Goal: Download file/media

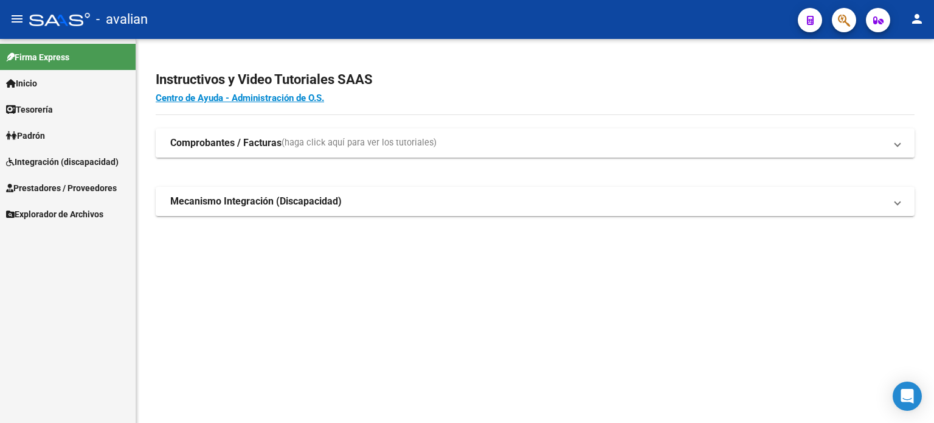
click at [223, 143] on strong "Comprobantes / Facturas" at bounding box center [225, 142] width 111 height 13
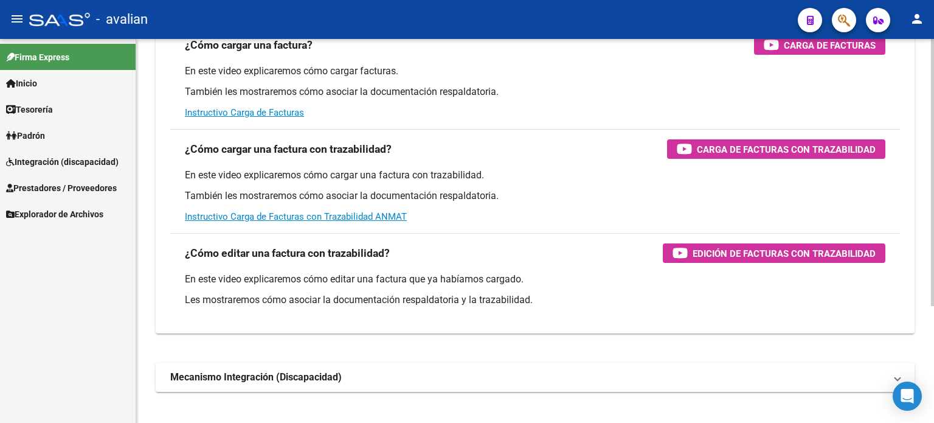
scroll to position [168, 0]
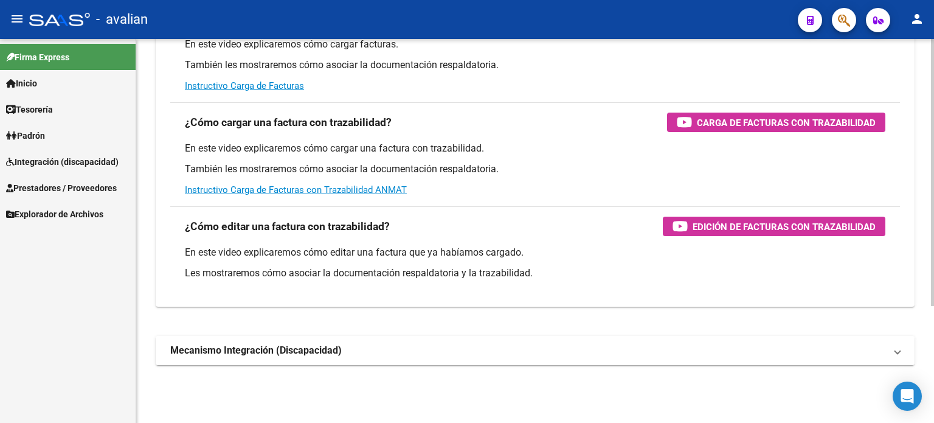
click at [269, 351] on strong "Mecanismo Integración (Discapacidad)" at bounding box center [255, 350] width 171 height 13
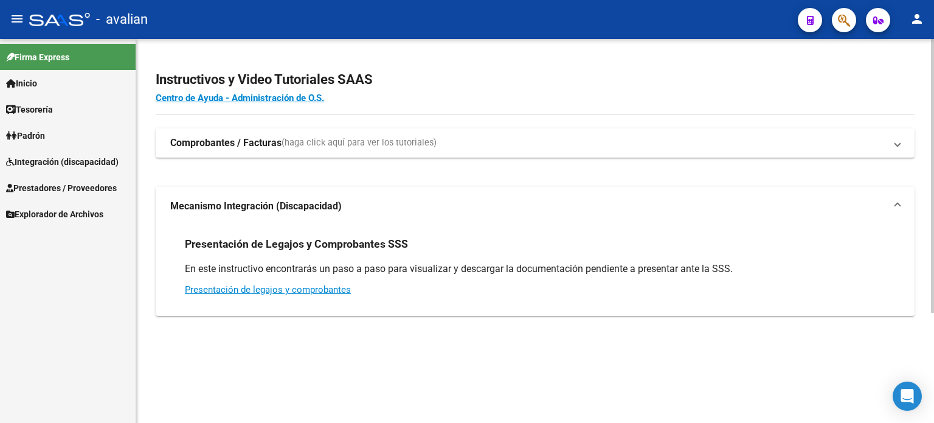
scroll to position [0, 0]
click at [47, 104] on span "Tesorería" at bounding box center [29, 109] width 47 height 13
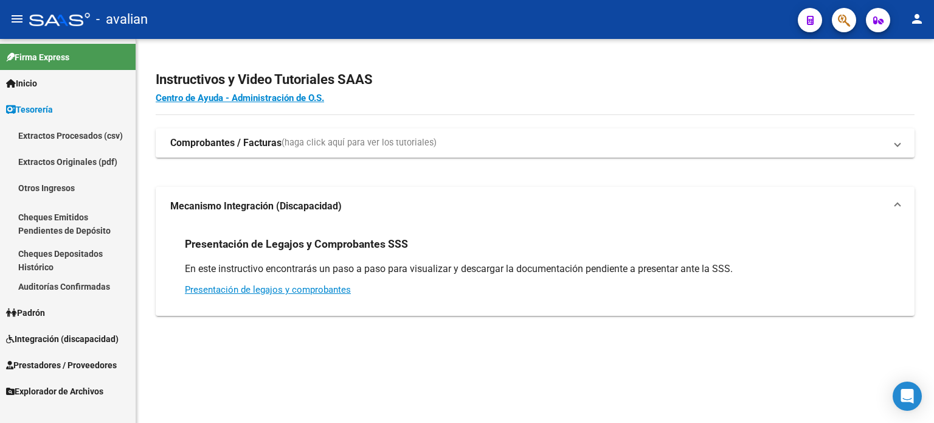
click at [53, 112] on span "Tesorería" at bounding box center [29, 109] width 47 height 13
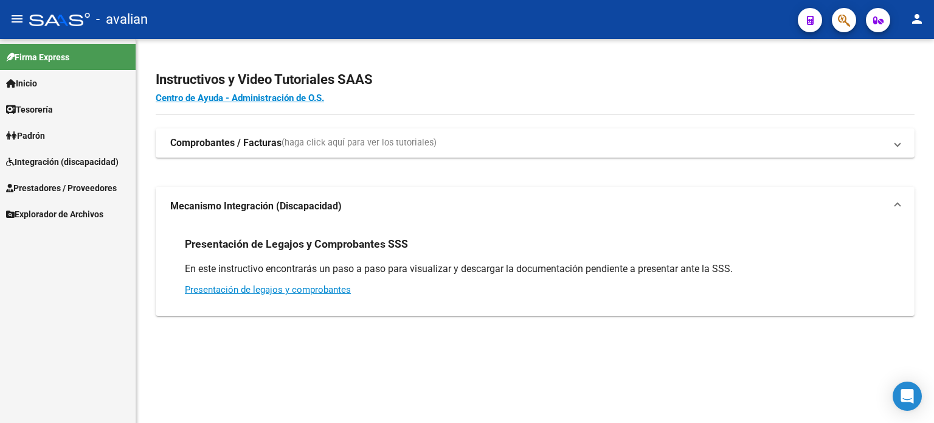
click at [34, 129] on span "Padrón" at bounding box center [25, 135] width 39 height 13
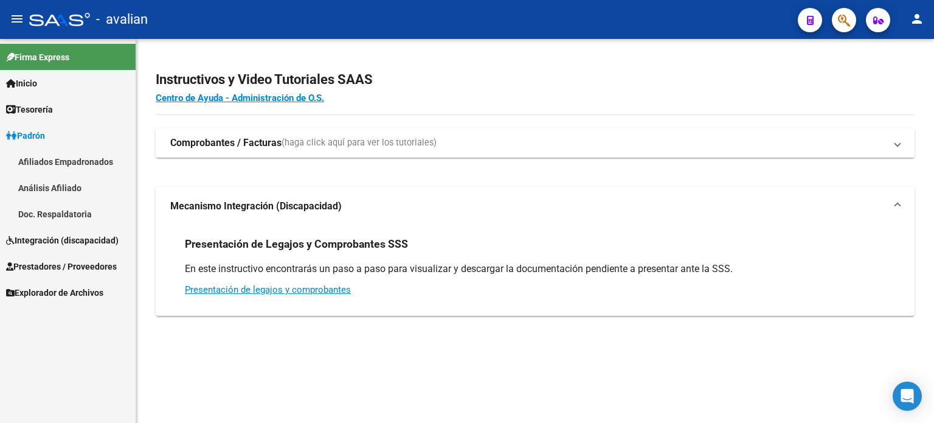
click at [34, 129] on span "Padrón" at bounding box center [25, 135] width 39 height 13
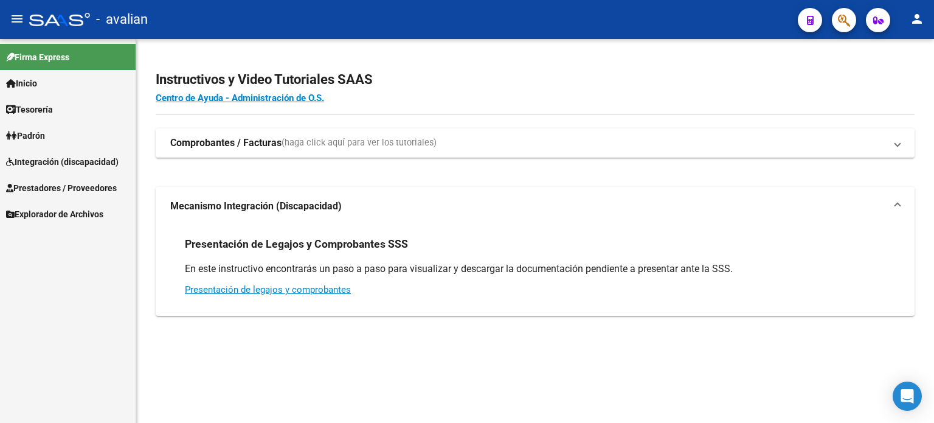
click at [34, 130] on span "Padrón" at bounding box center [25, 135] width 39 height 13
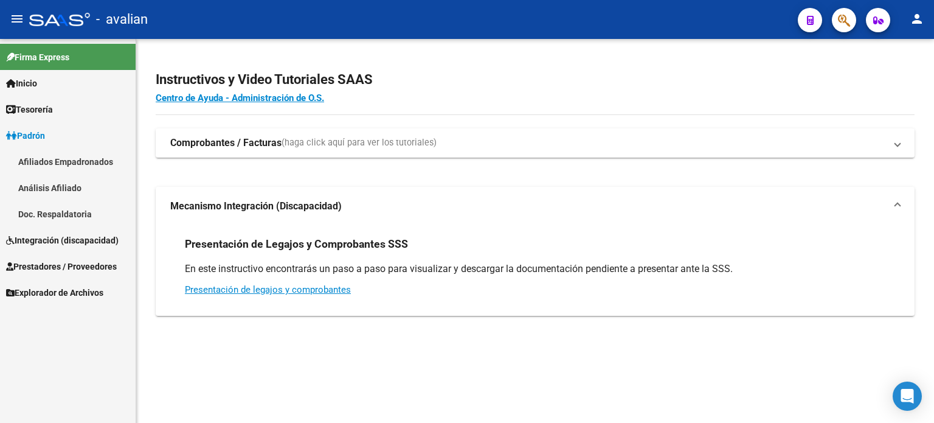
click at [34, 130] on span "Padrón" at bounding box center [25, 135] width 39 height 13
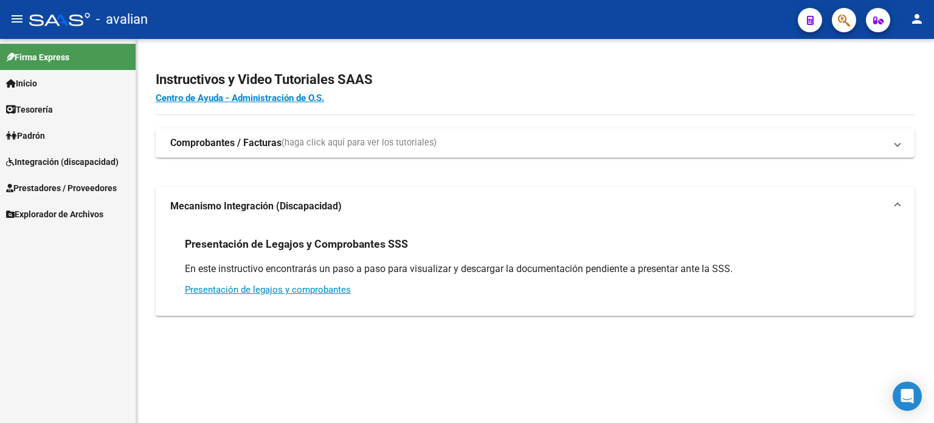
click at [53, 170] on link "Integración (discapacidad)" at bounding box center [68, 161] width 136 height 26
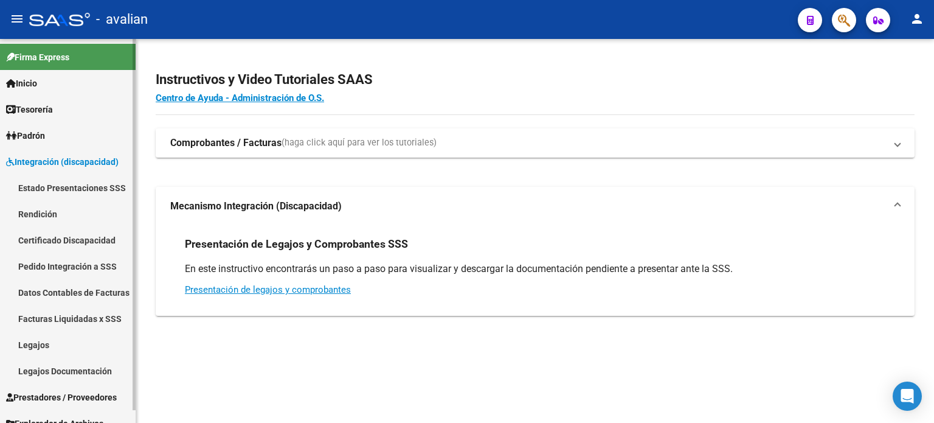
click at [53, 189] on link "Estado Presentaciones SSS" at bounding box center [68, 187] width 136 height 26
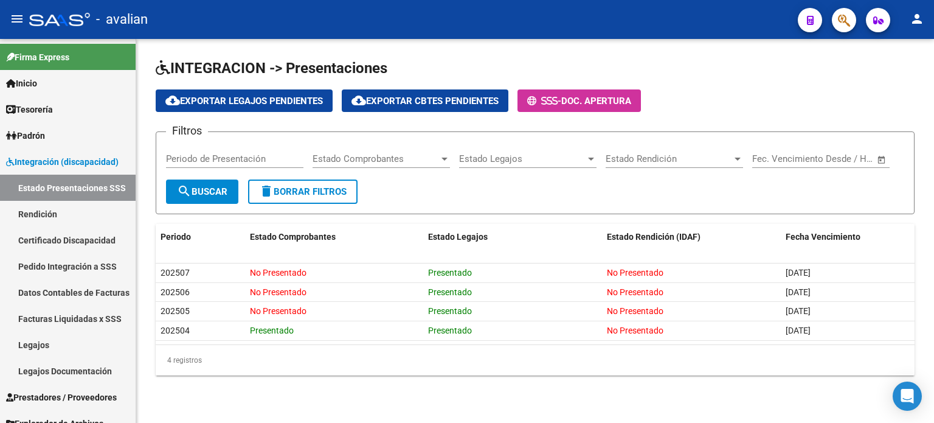
click at [230, 156] on input "Periodo de Presentación" at bounding box center [234, 158] width 137 height 11
type input "202505"
click at [344, 158] on span "Estado Comprobantes" at bounding box center [376, 158] width 126 height 11
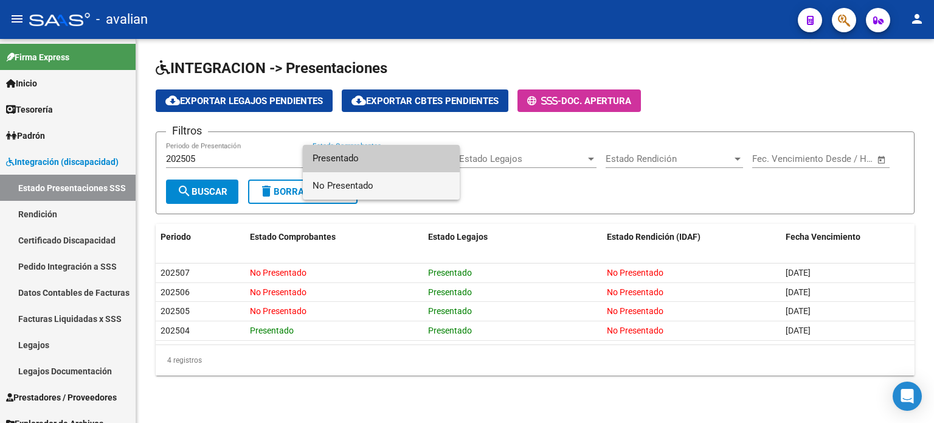
click at [350, 182] on span "No Presentado" at bounding box center [381, 185] width 137 height 27
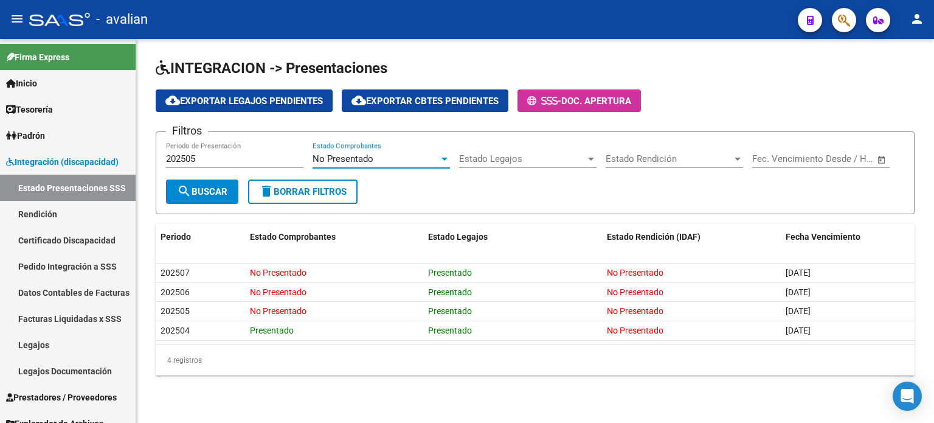
click at [199, 186] on span "search Buscar" at bounding box center [202, 191] width 50 height 11
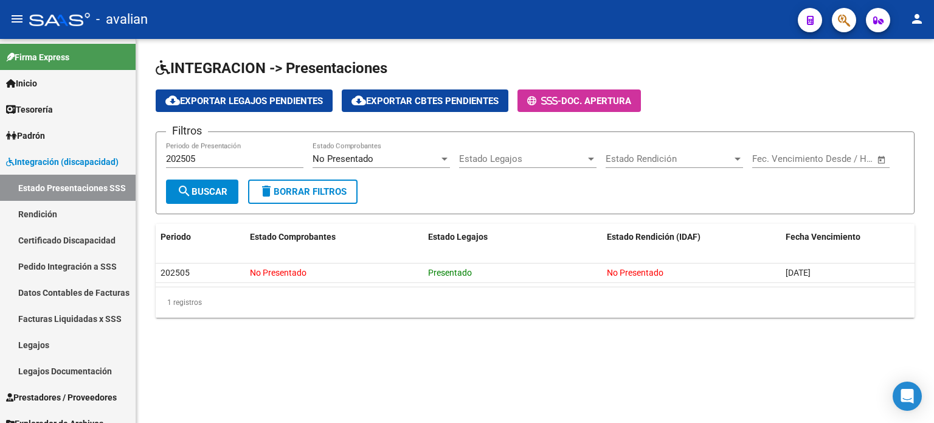
click at [659, 155] on span "Estado Rendición" at bounding box center [669, 158] width 126 height 11
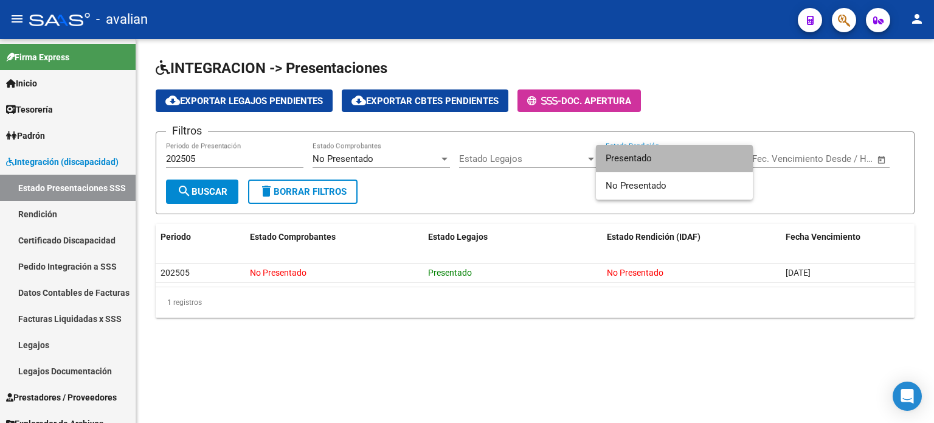
click at [659, 155] on span "Presentado" at bounding box center [674, 158] width 137 height 27
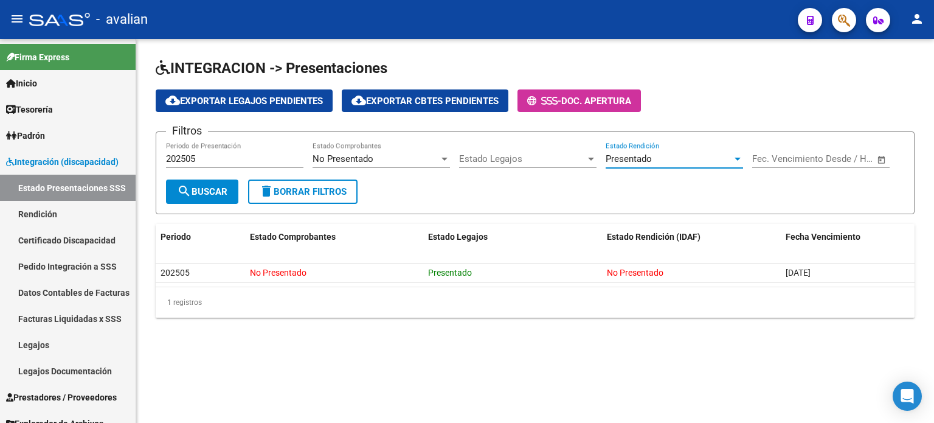
click at [677, 157] on div "Presentado" at bounding box center [669, 158] width 126 height 11
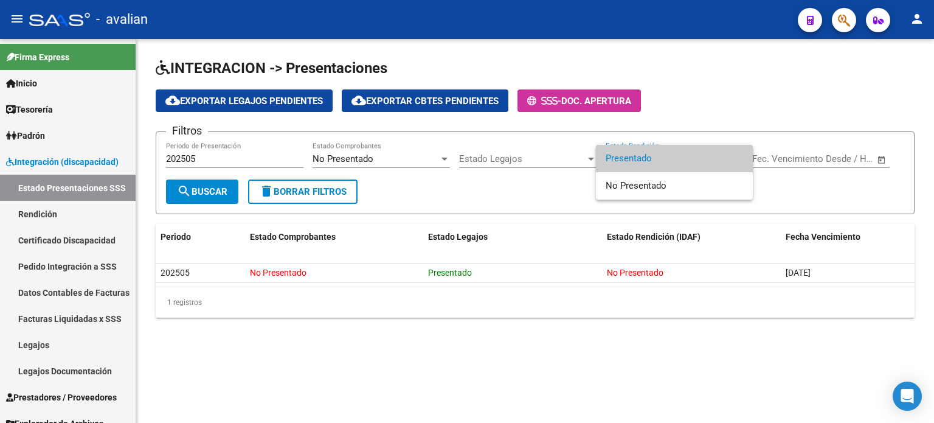
click at [285, 189] on div at bounding box center [467, 211] width 934 height 423
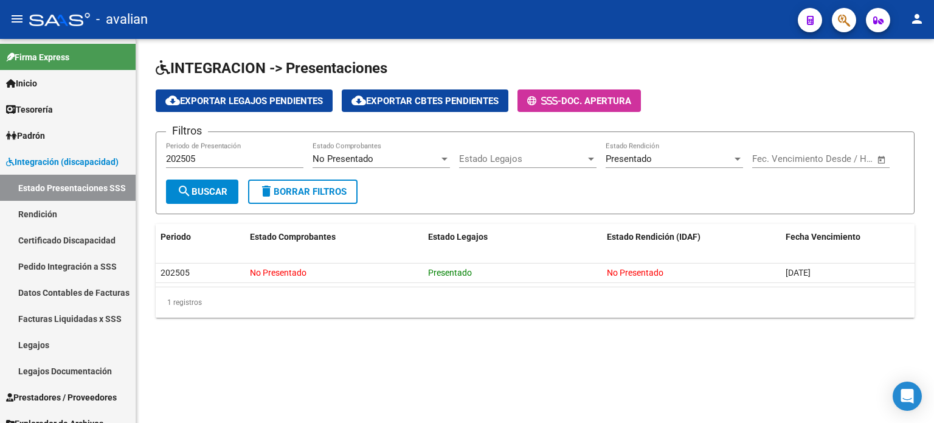
click at [316, 192] on span "delete Borrar Filtros" at bounding box center [303, 191] width 88 height 11
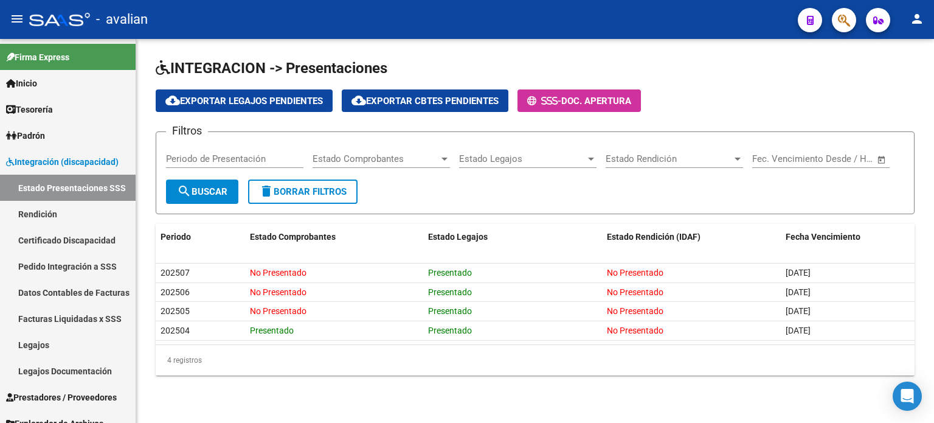
click at [247, 150] on div "Periodo de Presentación" at bounding box center [234, 155] width 137 height 26
click at [511, 157] on span "Estado Legajos" at bounding box center [522, 158] width 126 height 11
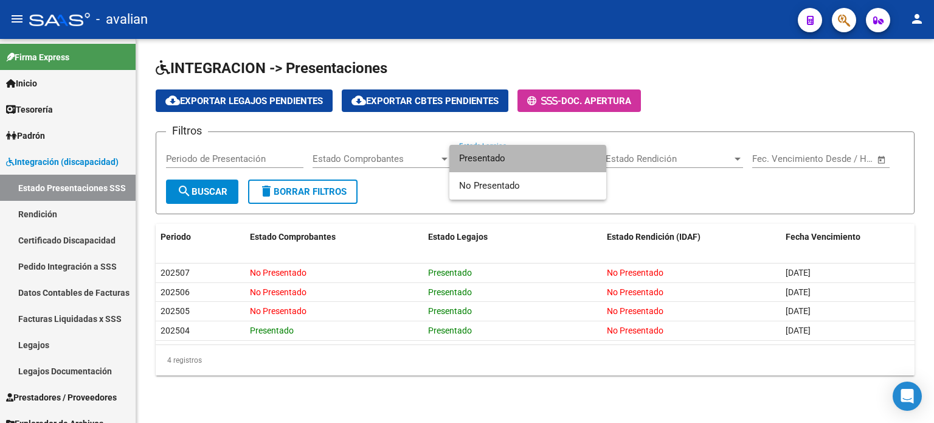
click at [511, 157] on span "Presentado" at bounding box center [527, 158] width 137 height 27
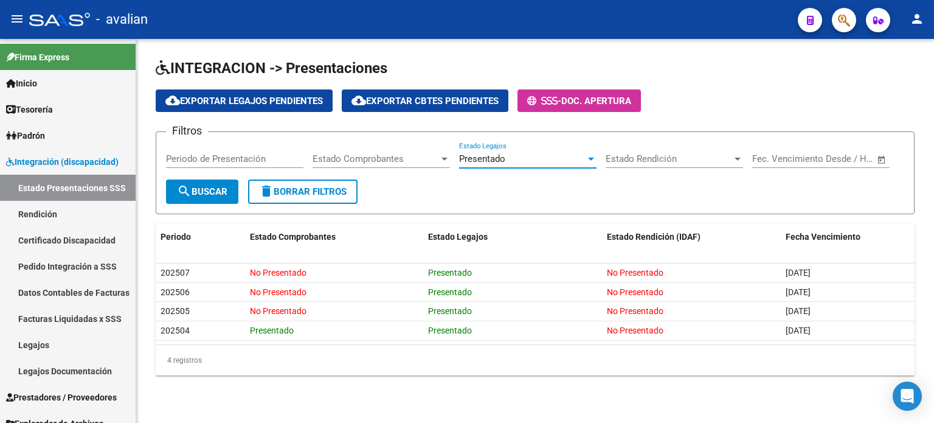
click at [286, 188] on span "delete Borrar Filtros" at bounding box center [303, 191] width 88 height 11
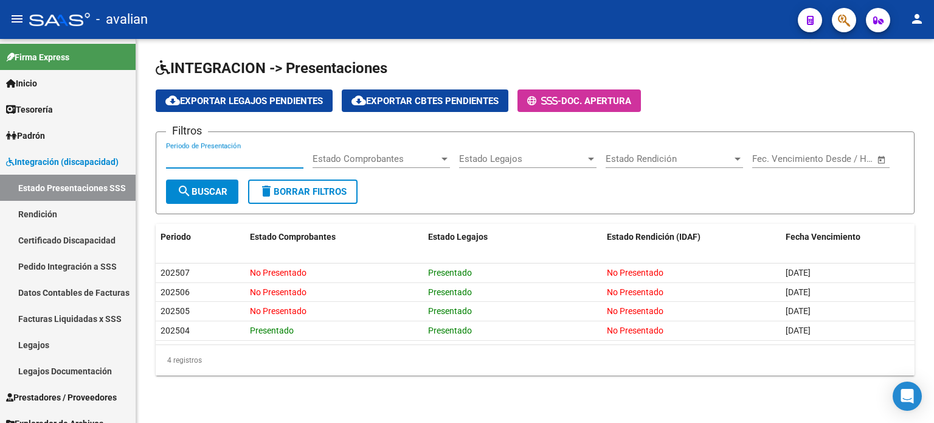
click at [230, 156] on input "Periodo de Presentación" at bounding box center [234, 158] width 137 height 11
type input "202505"
click at [227, 192] on span "search Buscar" at bounding box center [202, 191] width 50 height 11
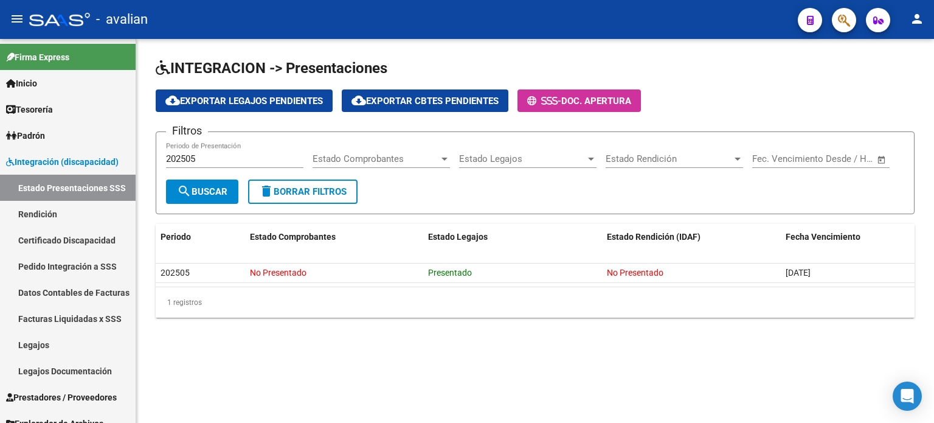
click at [395, 158] on span "Estado Comprobantes" at bounding box center [376, 158] width 126 height 11
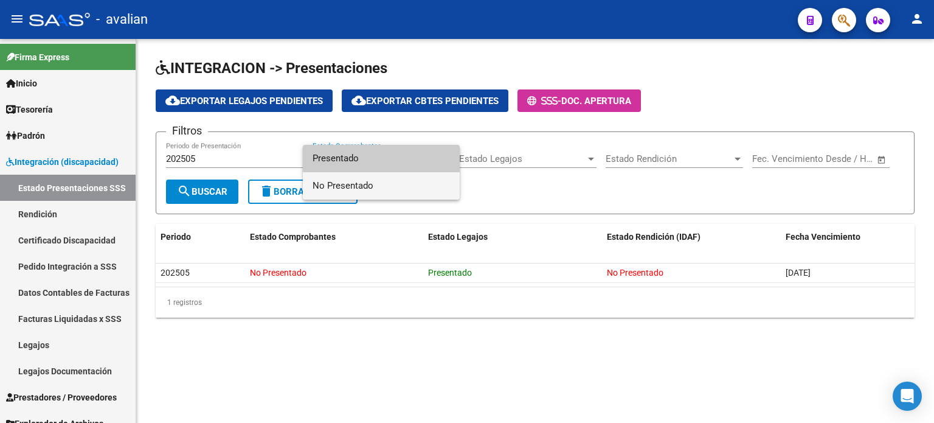
click at [343, 181] on span "No Presentado" at bounding box center [381, 185] width 137 height 27
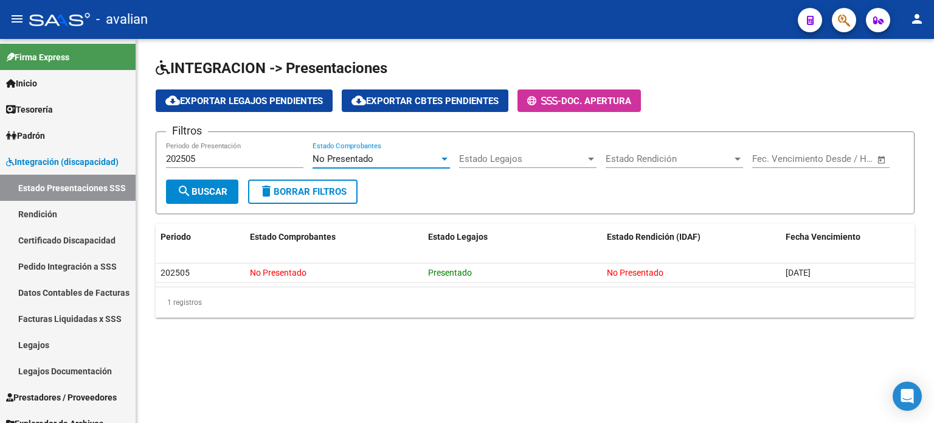
click at [199, 192] on span "search Buscar" at bounding box center [202, 191] width 50 height 11
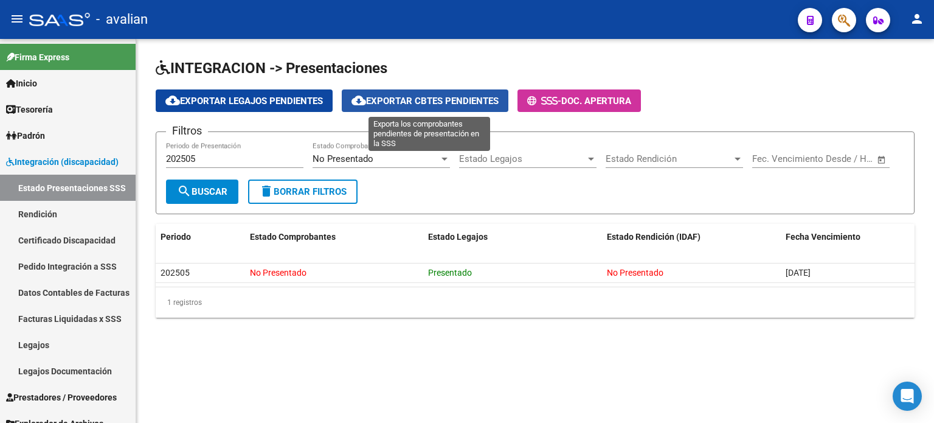
click at [421, 105] on span "cloud_download Exportar Cbtes Pendientes" at bounding box center [424, 100] width 147 height 11
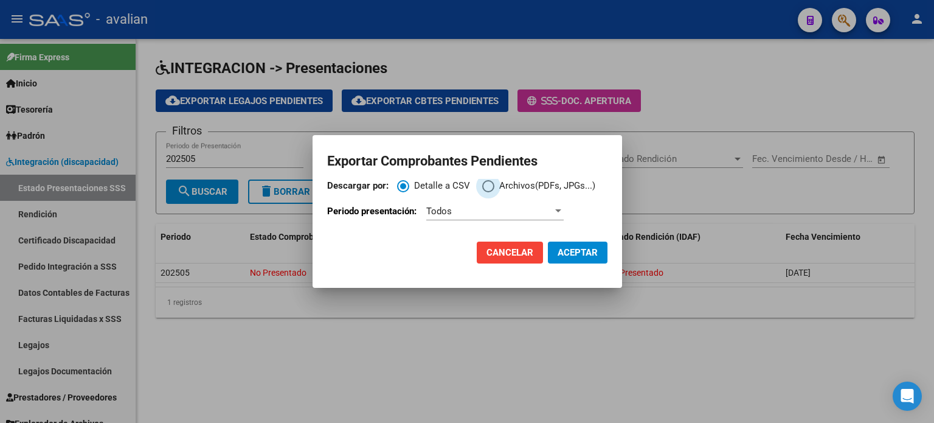
click at [519, 187] on span "Archivos(PDFs, JPGs...)" at bounding box center [544, 186] width 101 height 14
click at [494, 187] on input "Archivos(PDFs, JPGs...)" at bounding box center [488, 186] width 12 height 12
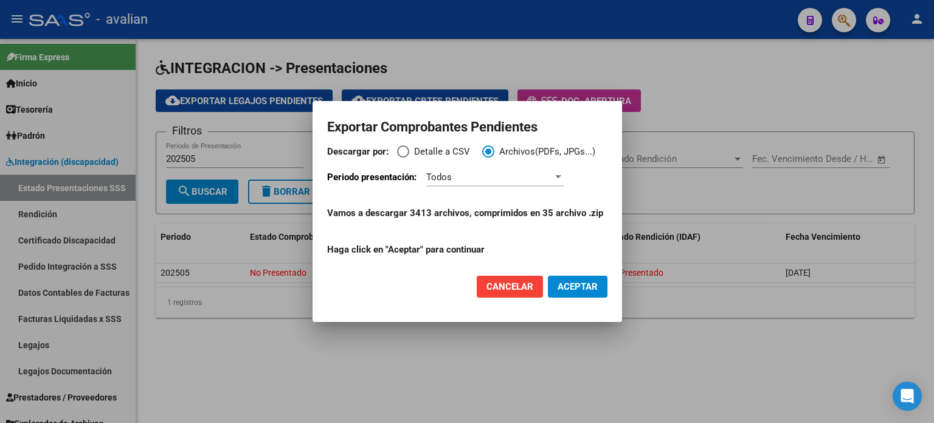
click at [441, 179] on span "Todos" at bounding box center [439, 176] width 26 height 11
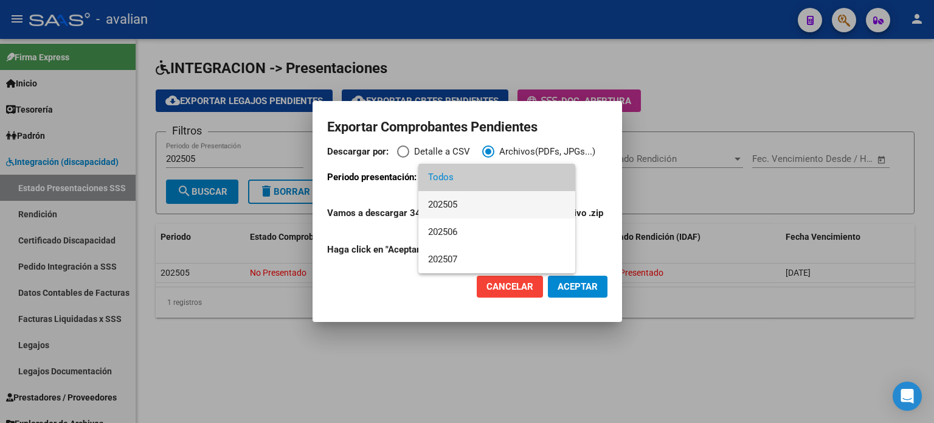
click at [443, 204] on span "202505" at bounding box center [496, 204] width 137 height 27
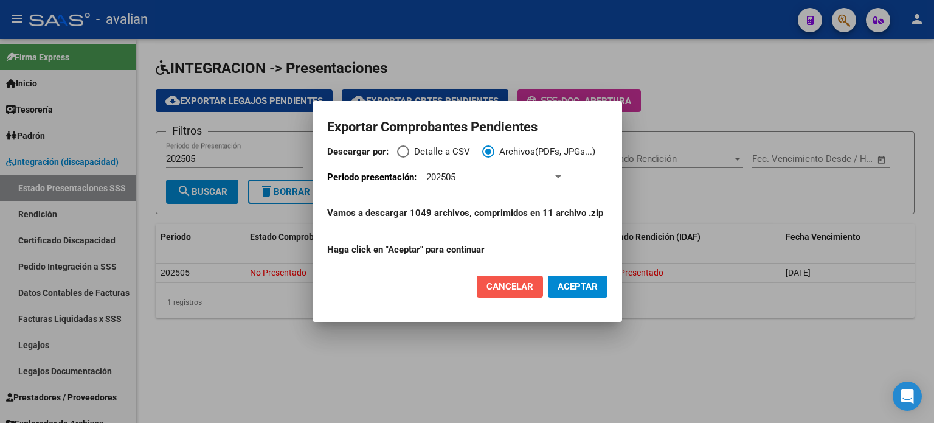
click at [489, 296] on button "Cancelar" at bounding box center [510, 286] width 66 height 22
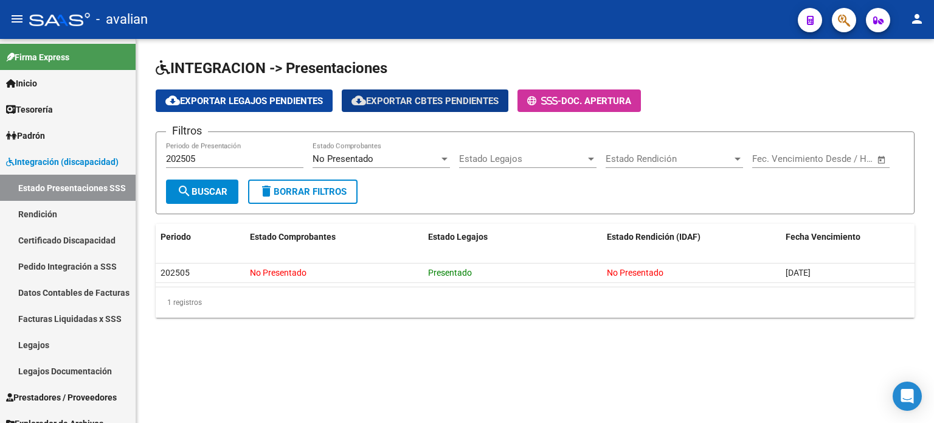
click at [196, 191] on span "search Buscar" at bounding box center [202, 191] width 50 height 11
click at [288, 192] on span "delete Borrar Filtros" at bounding box center [303, 191] width 88 height 11
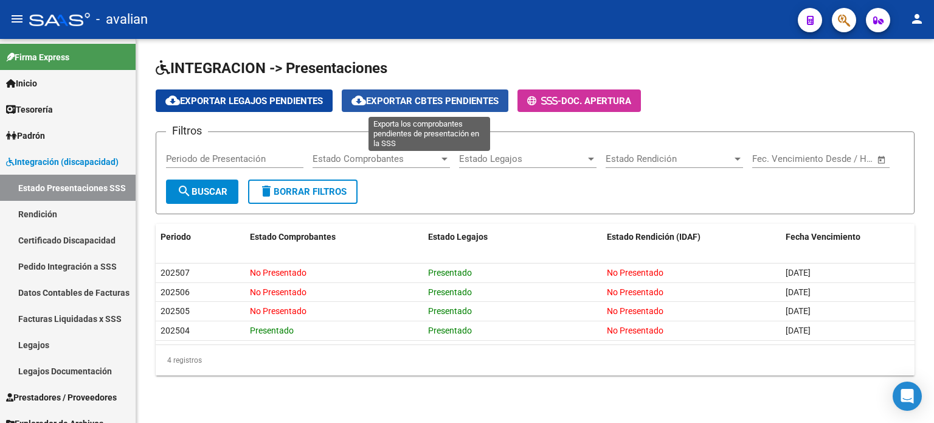
click at [398, 107] on button "cloud_download Exportar Cbtes Pendientes" at bounding box center [425, 100] width 167 height 22
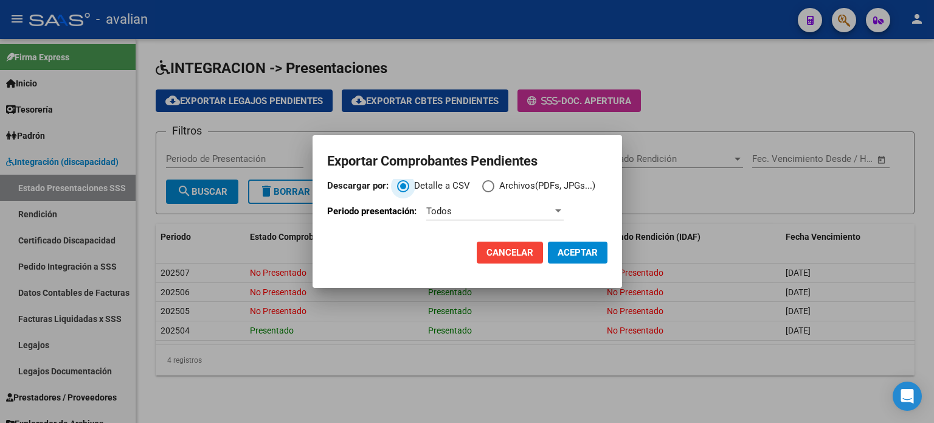
click at [505, 185] on span "Archivos(PDFs, JPGs...)" at bounding box center [544, 186] width 101 height 14
click at [494, 185] on input "Archivos(PDFs, JPGs...)" at bounding box center [488, 186] width 12 height 12
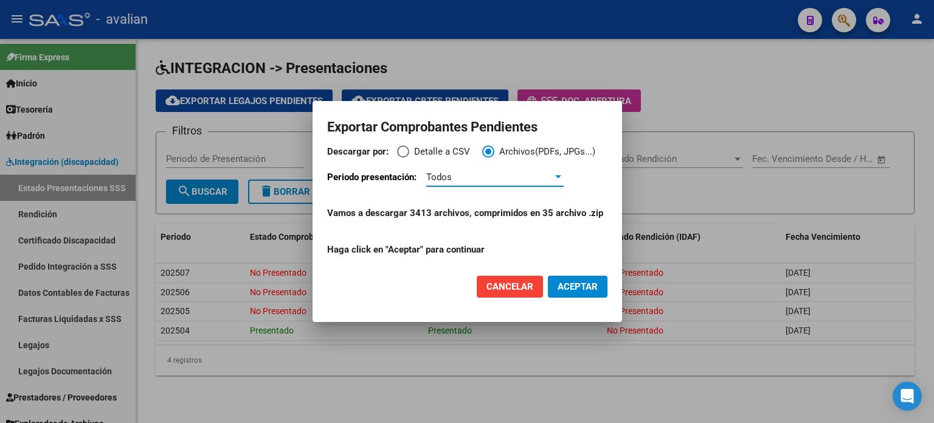
click at [463, 176] on div "Todos" at bounding box center [489, 176] width 126 height 11
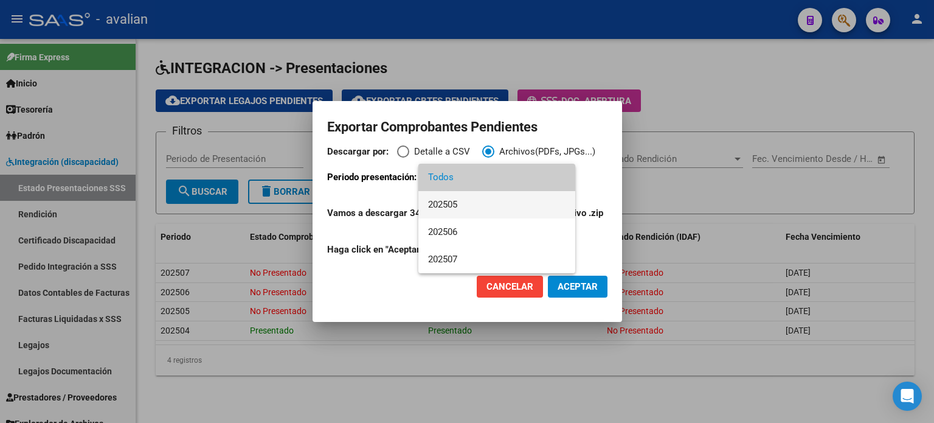
click at [457, 204] on span "202505" at bounding box center [496, 204] width 137 height 27
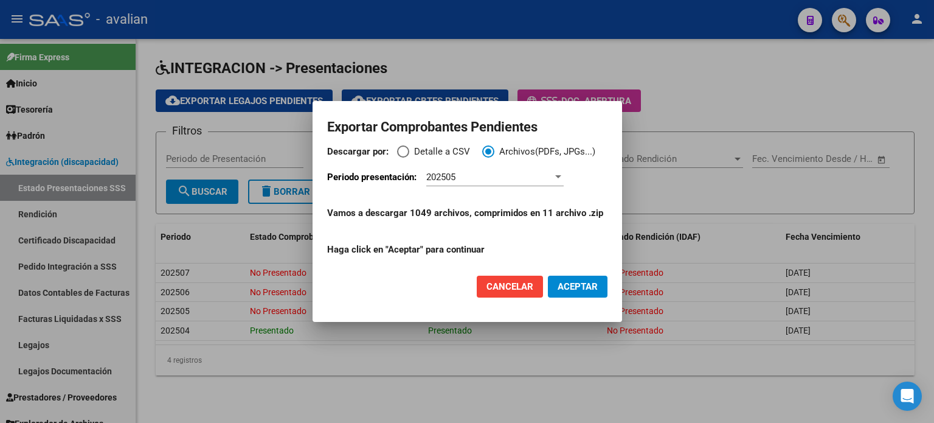
drag, startPoint x: 418, startPoint y: 211, endPoint x: 430, endPoint y: 213, distance: 12.3
click at [430, 213] on p "Vamos a descargar 1049 archivos, comprimidos en 11 archivo .zip" at bounding box center [467, 213] width 280 height 14
click at [430, 219] on p "Vamos a descargar 1049 archivos, comprimidos en 11 archivo .zip" at bounding box center [467, 213] width 280 height 14
click at [502, 279] on button "Cancelar" at bounding box center [510, 286] width 66 height 22
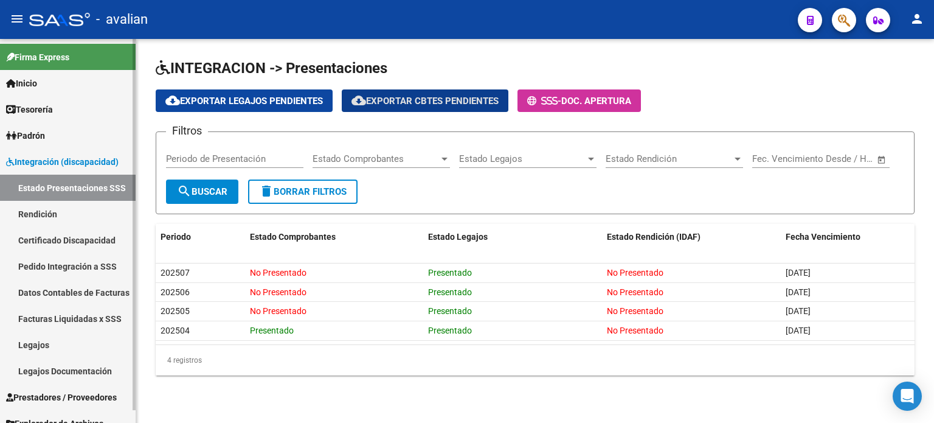
click at [24, 181] on link "Estado Presentaciones SSS" at bounding box center [68, 187] width 136 height 26
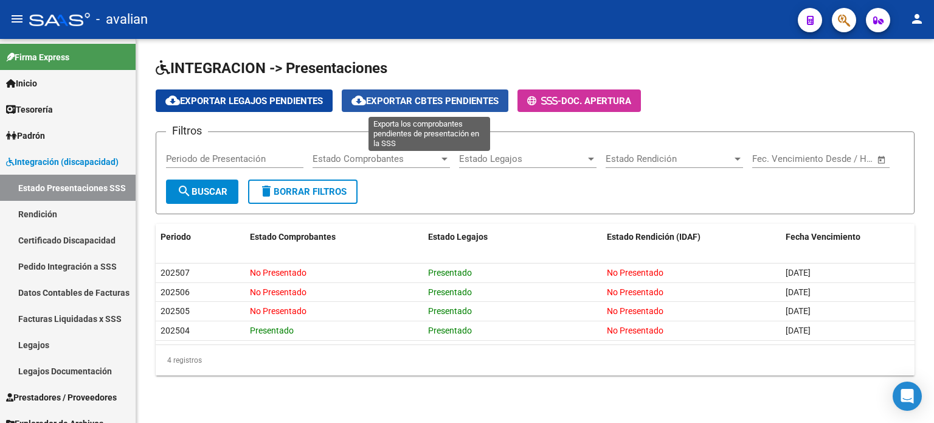
click at [405, 103] on span "cloud_download Exportar Cbtes Pendientes" at bounding box center [424, 100] width 147 height 11
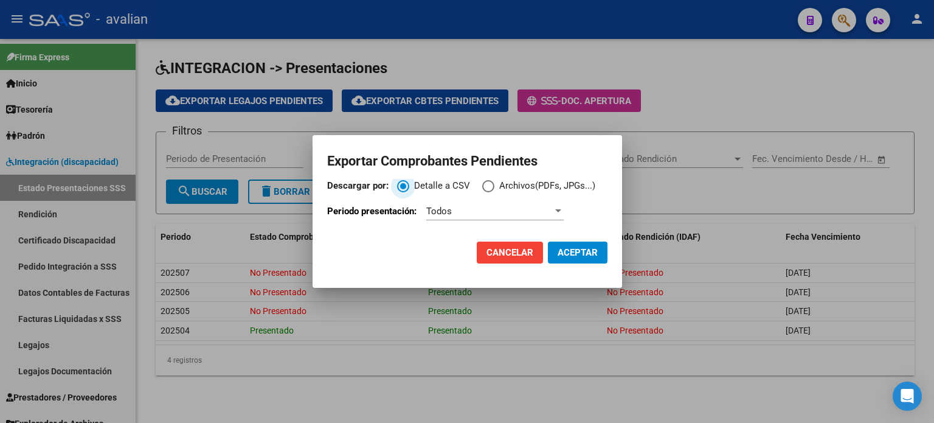
click at [489, 186] on span "Descargar por:" at bounding box center [488, 186] width 12 height 12
click at [489, 186] on input "Archivos(PDFs, JPGs...)" at bounding box center [488, 186] width 12 height 12
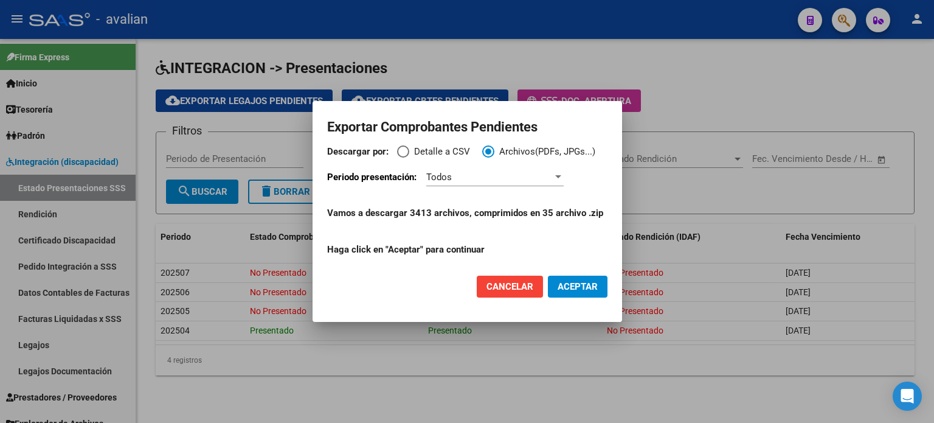
click at [485, 177] on div "Todos" at bounding box center [489, 176] width 126 height 11
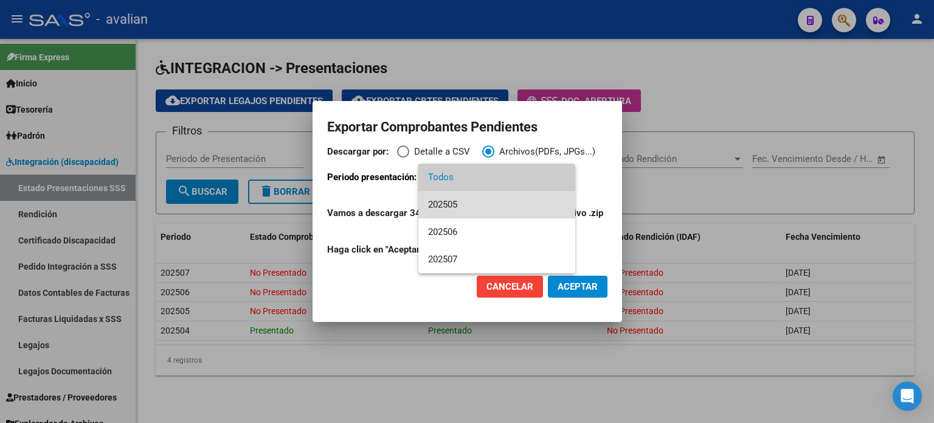
click at [463, 202] on span "202505" at bounding box center [496, 204] width 137 height 27
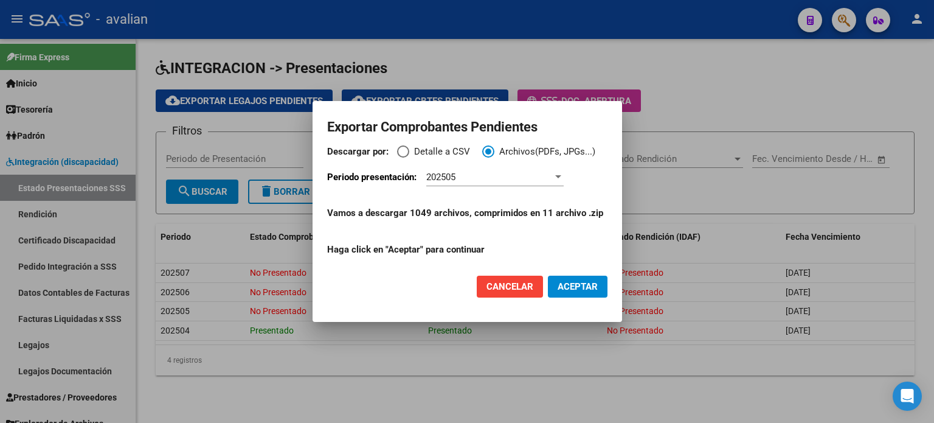
drag, startPoint x: 474, startPoint y: 214, endPoint x: 586, endPoint y: 215, distance: 111.3
click at [586, 215] on p "Vamos a descargar 1049 archivos, comprimidos en 11 archivo .zip" at bounding box center [467, 213] width 280 height 14
click at [519, 216] on p "Vamos a descargar 1049 archivos, comprimidos en 11 archivo .zip" at bounding box center [467, 213] width 280 height 14
click at [586, 288] on span "ACEPTAR" at bounding box center [578, 286] width 40 height 11
